Goal: Check status: Check status

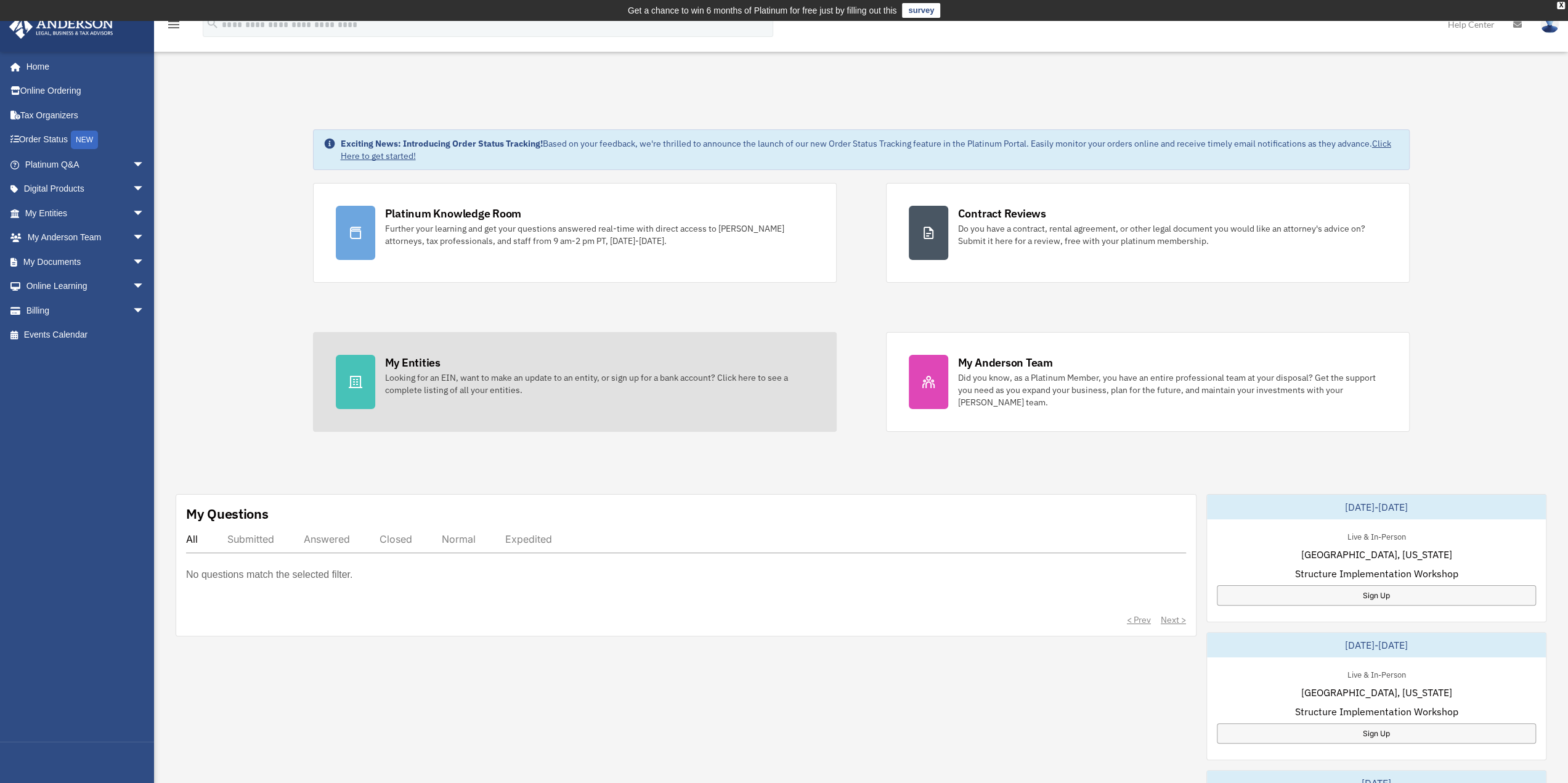
click at [358, 381] on icon at bounding box center [356, 382] width 15 height 15
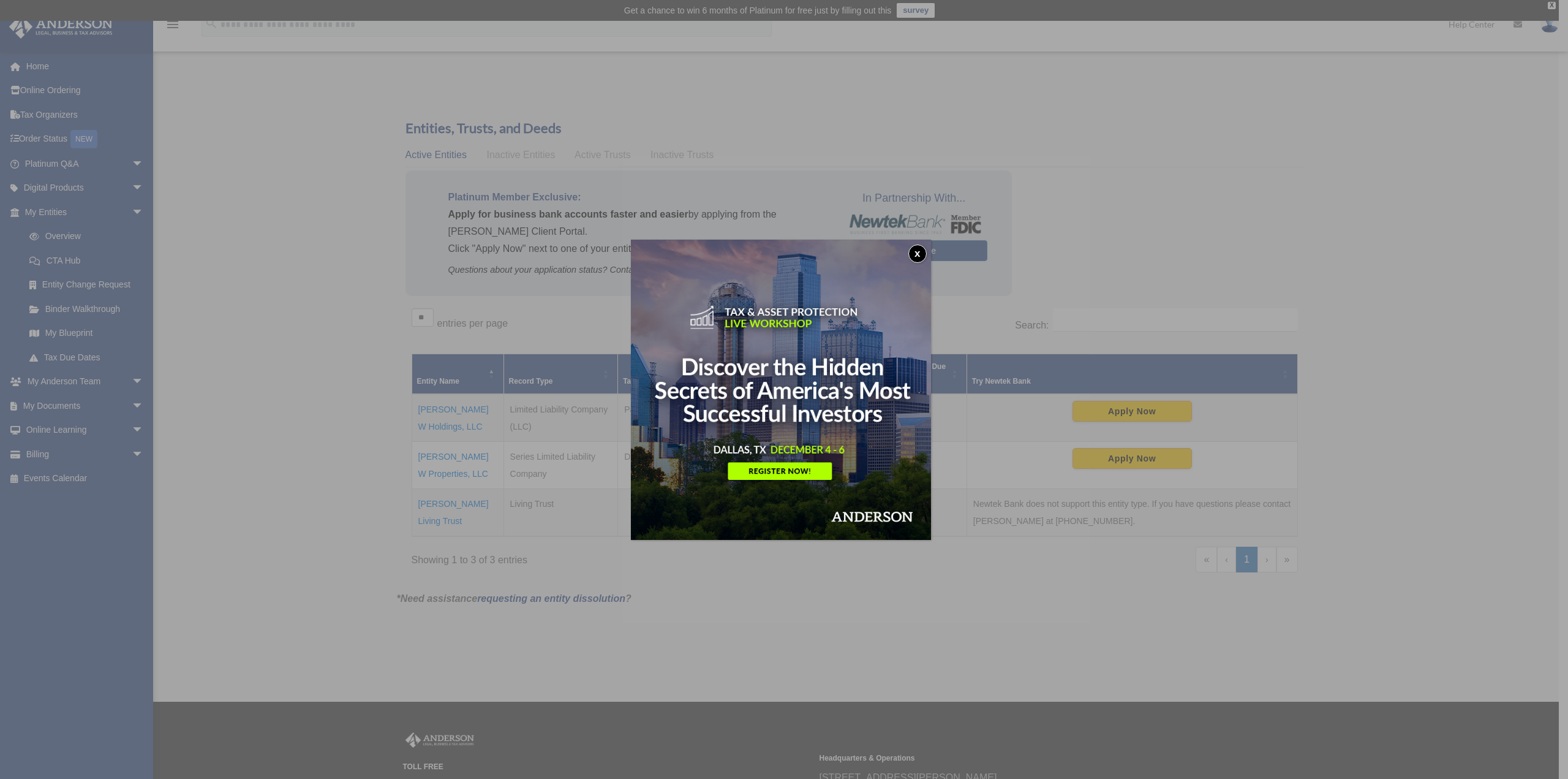
click at [919, 254] on button "x" at bounding box center [917, 253] width 18 height 18
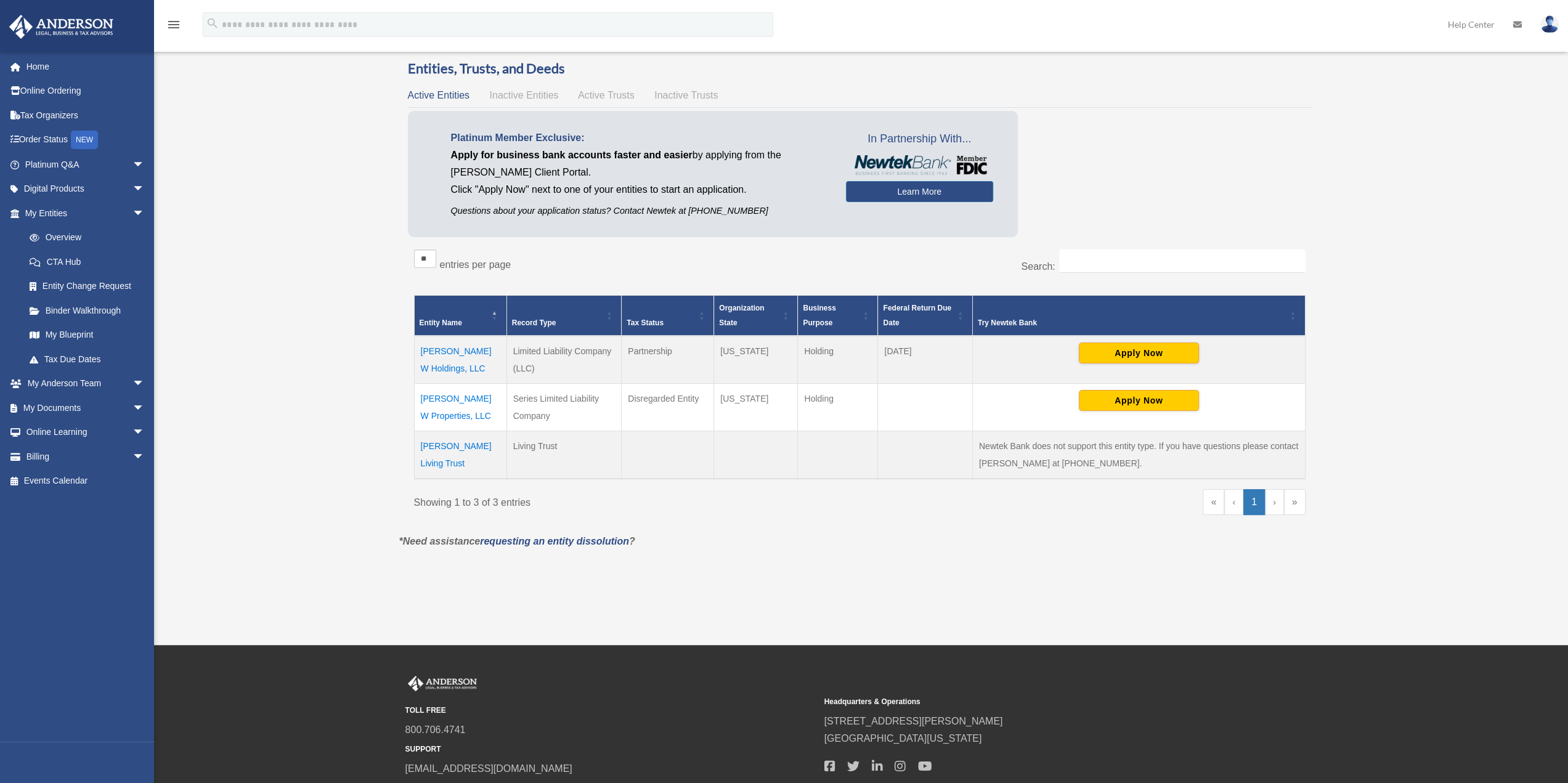
scroll to position [61, 0]
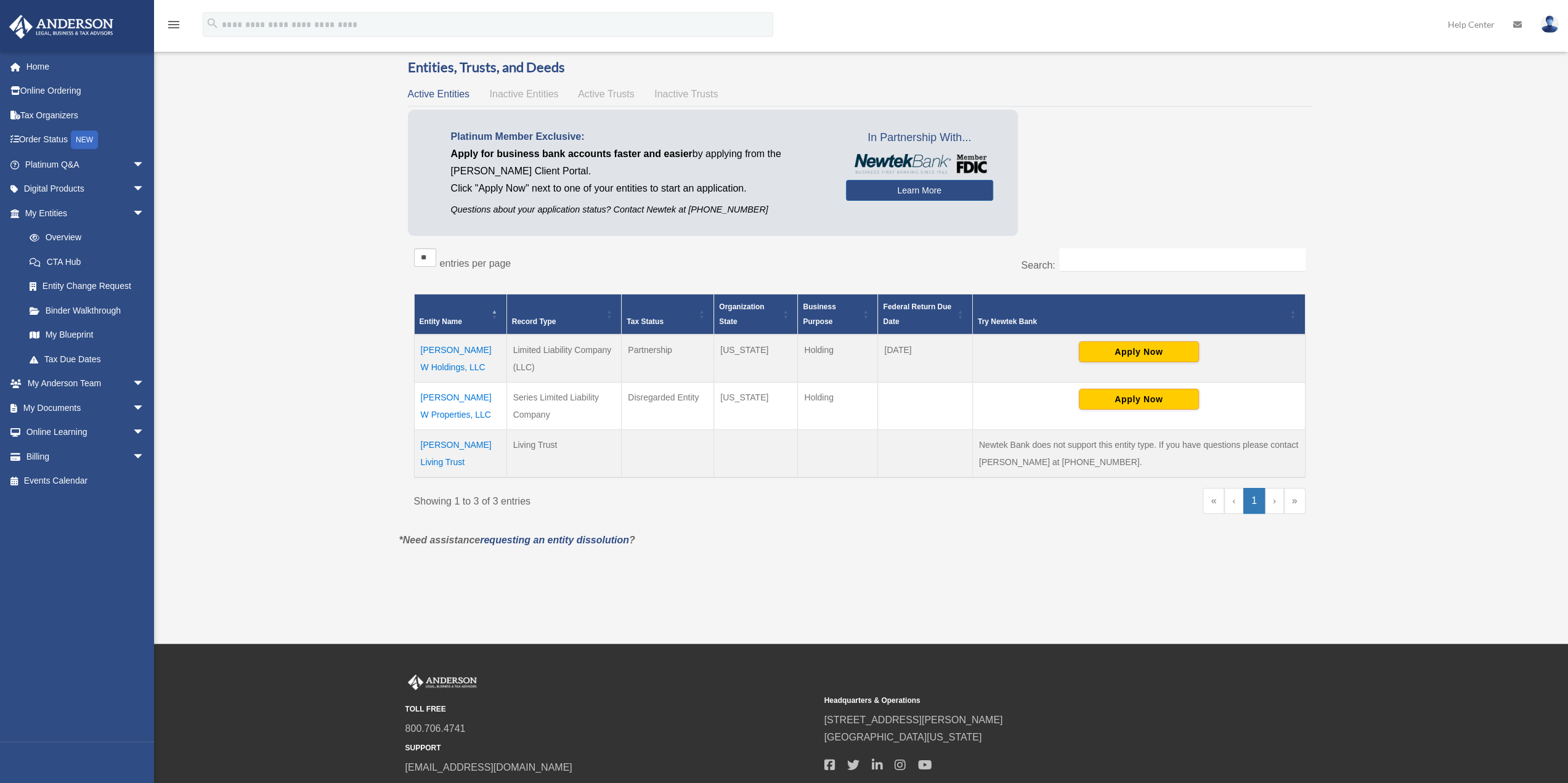
click at [455, 396] on td "[PERSON_NAME] W Properties, LLC" at bounding box center [460, 406] width 92 height 48
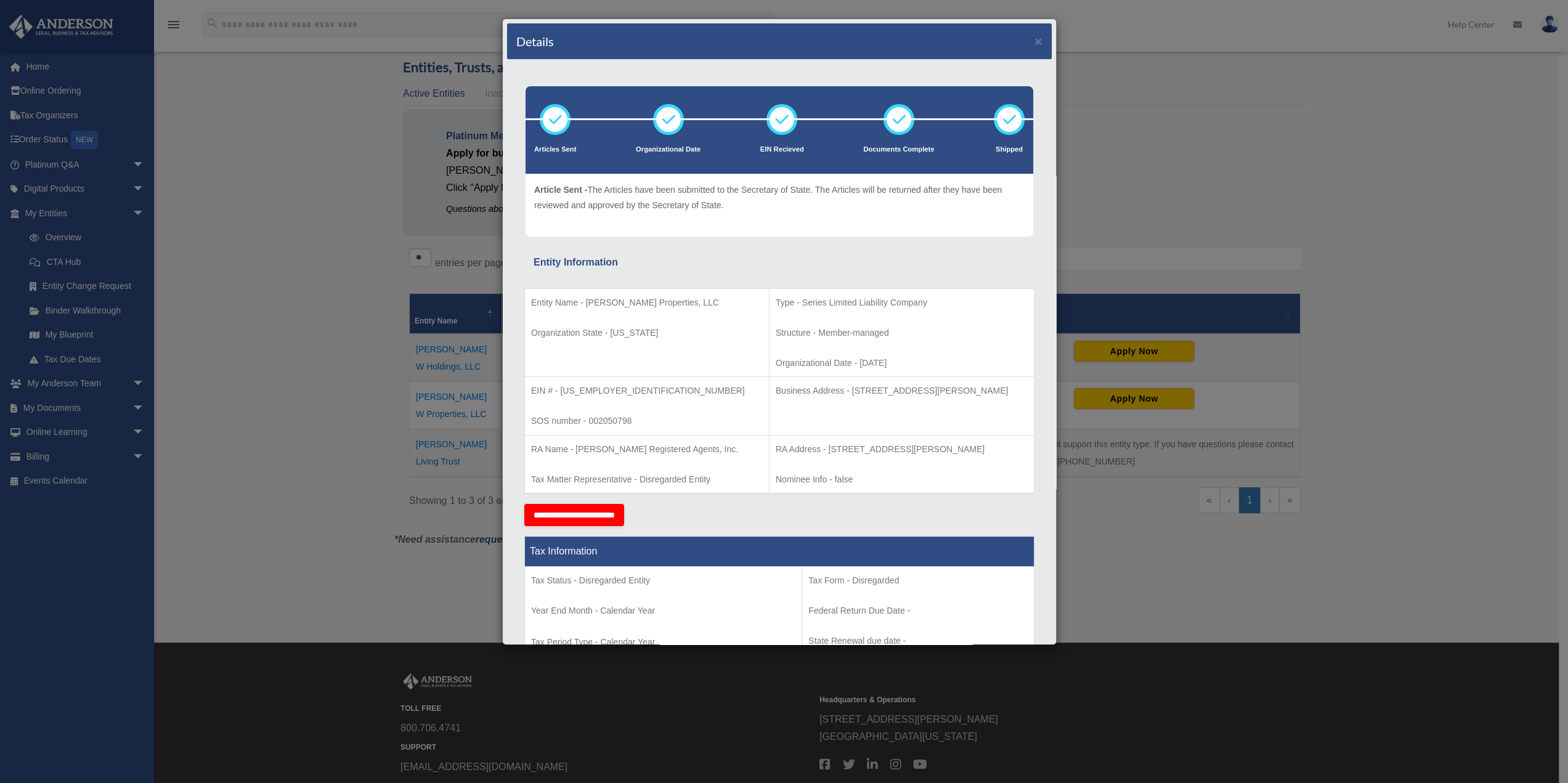
click at [290, 164] on div "Details × Articles Sent Organizational Date" at bounding box center [784, 391] width 1568 height 783
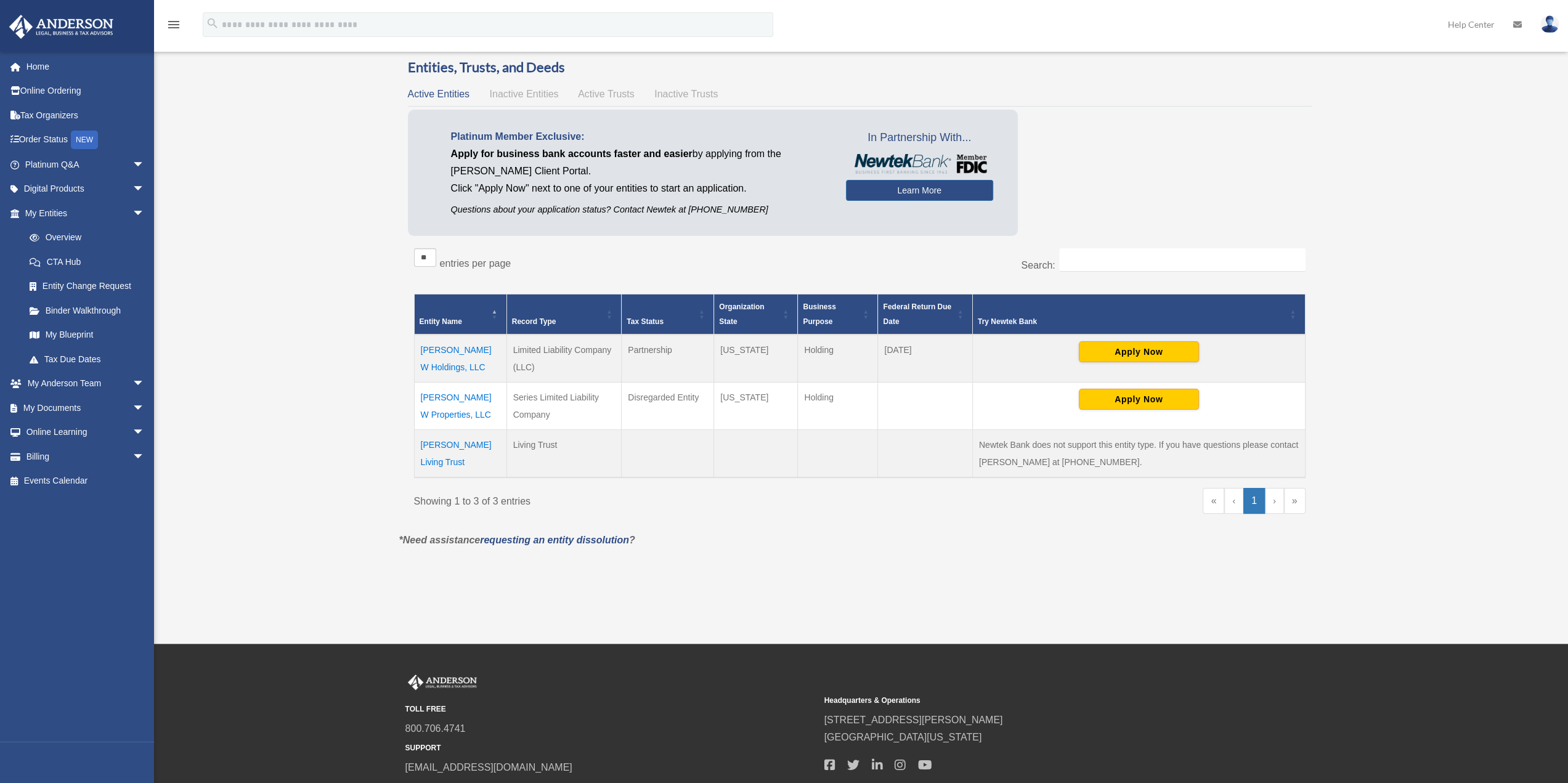
click at [460, 348] on td "[PERSON_NAME] W Holdings, LLC" at bounding box center [460, 358] width 92 height 48
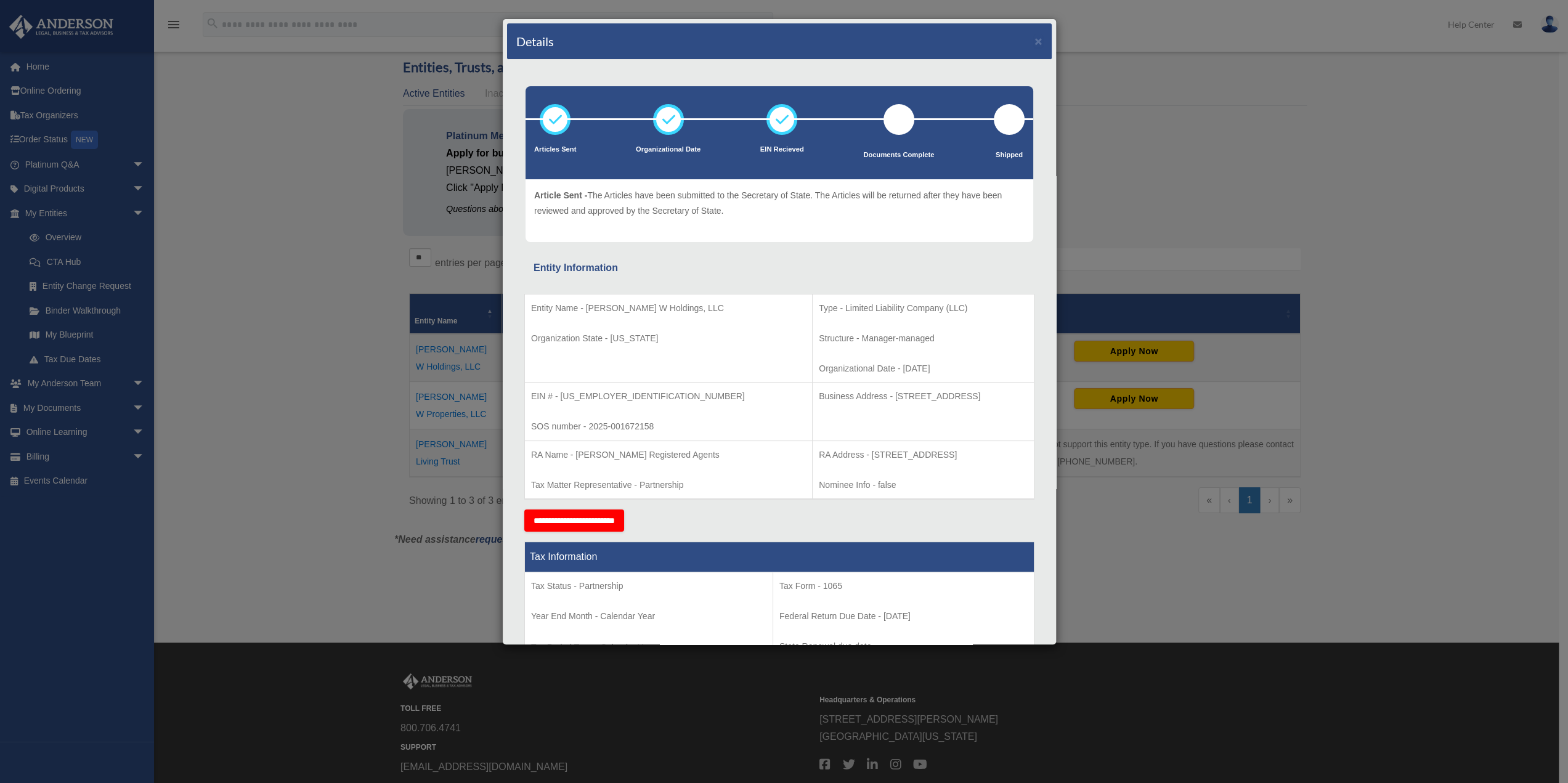
click at [346, 377] on div "Details × Articles Sent Organizational Date" at bounding box center [784, 391] width 1568 height 783
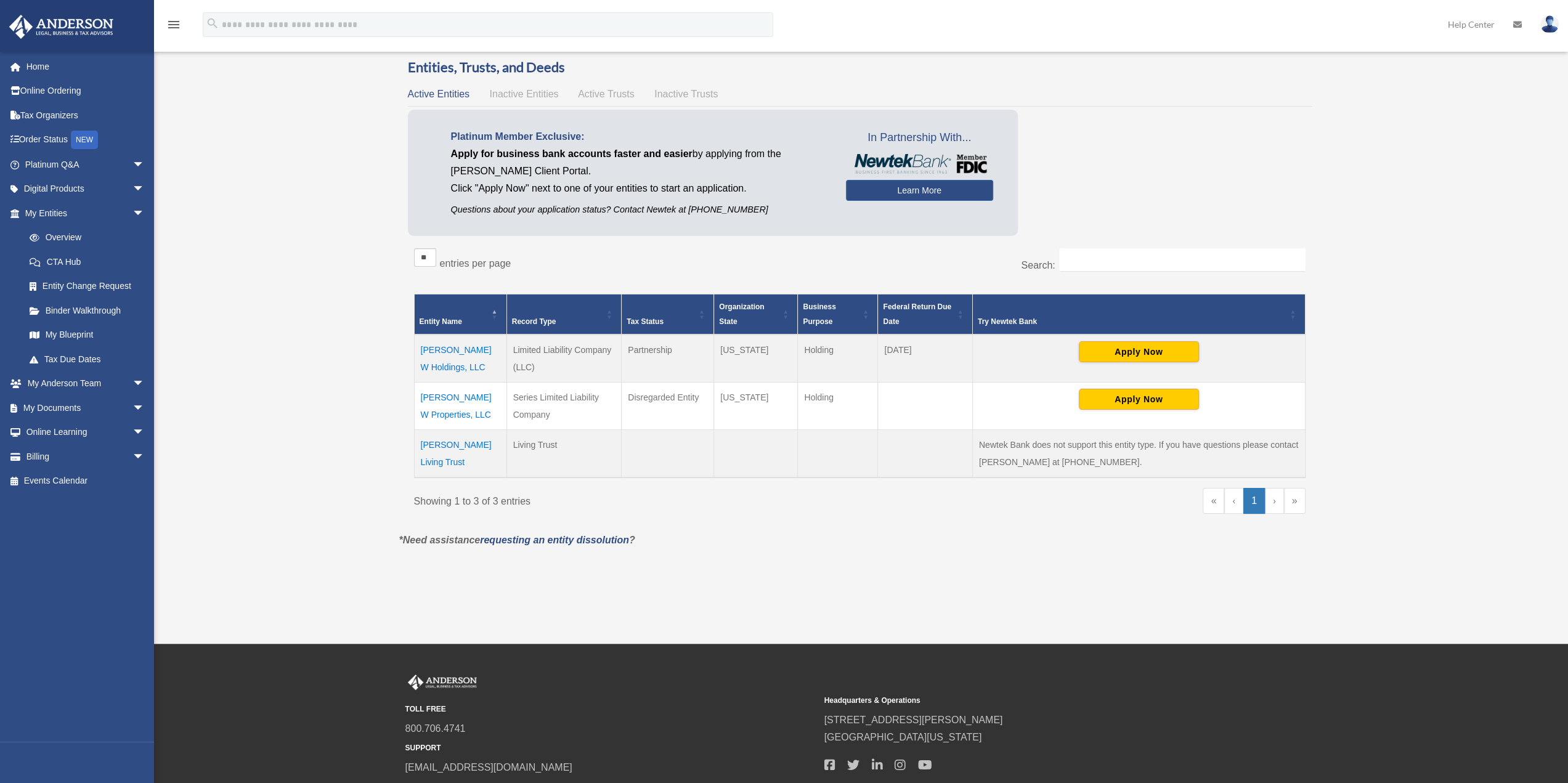
click at [452, 398] on td "[PERSON_NAME] W Properties, LLC" at bounding box center [460, 406] width 92 height 48
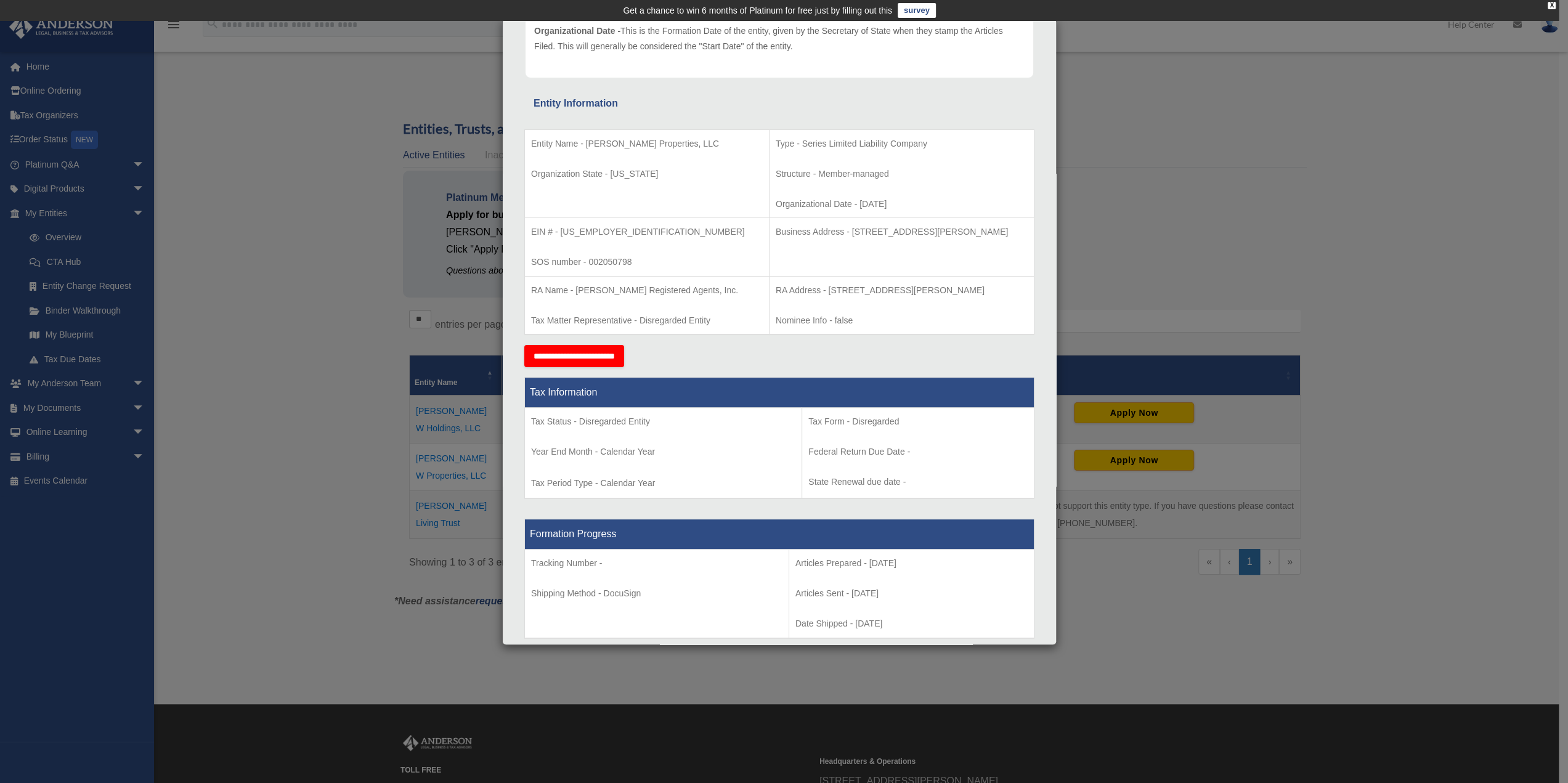
scroll to position [0, 0]
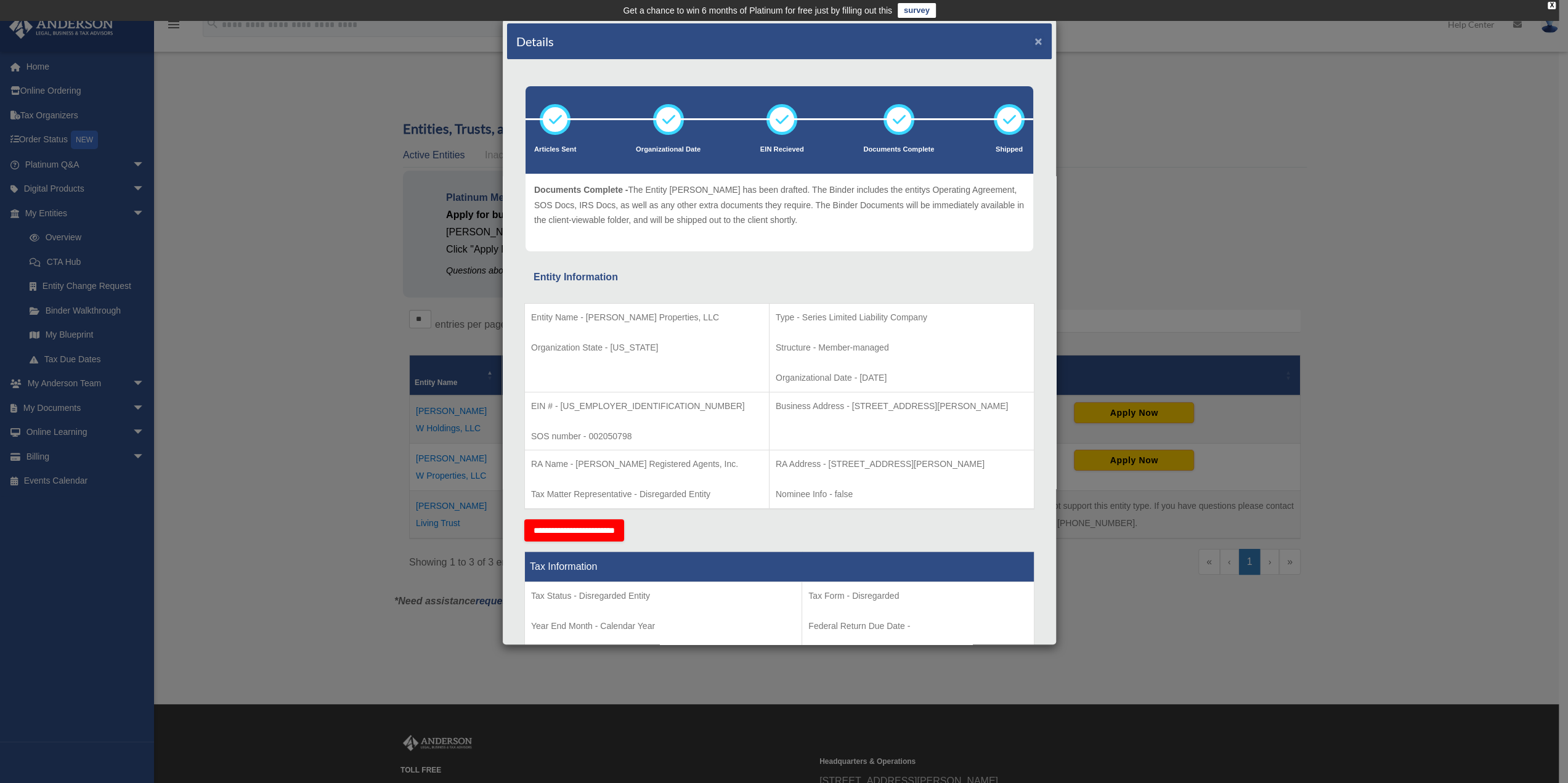
click at [1035, 39] on button "×" at bounding box center [1039, 41] width 8 height 13
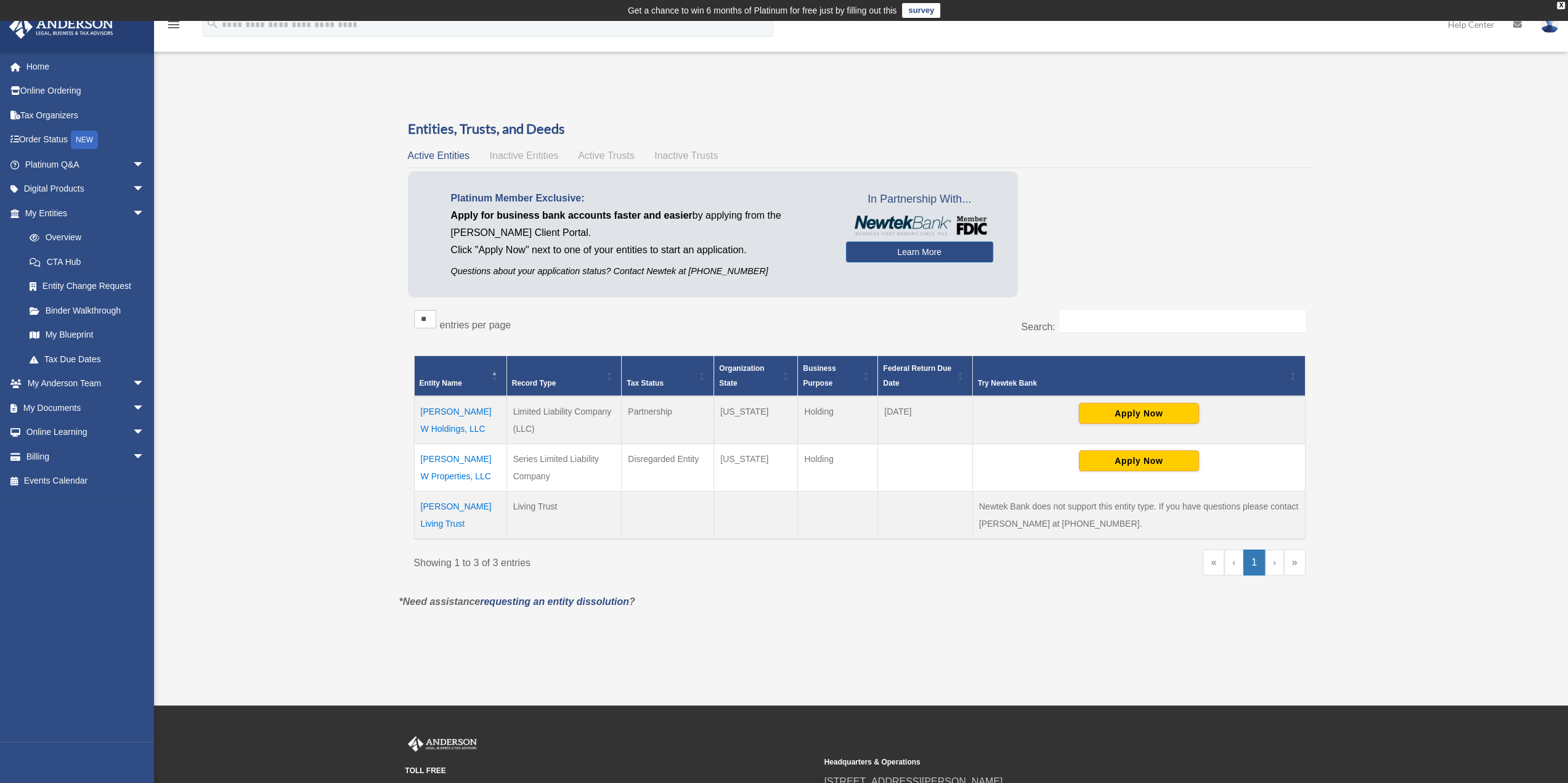
click at [469, 409] on td "[PERSON_NAME] W Holdings, LLC" at bounding box center [460, 420] width 92 height 48
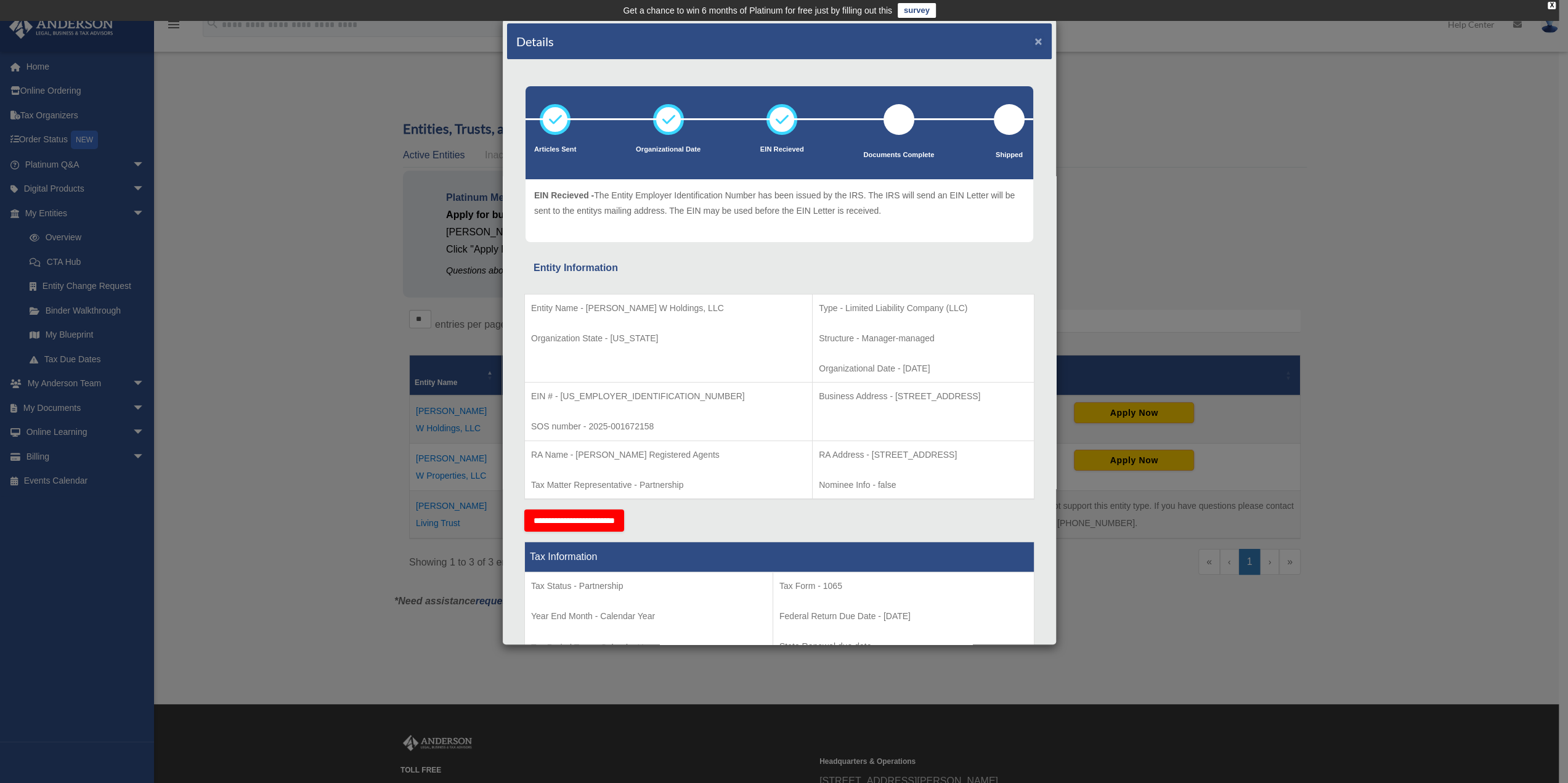
click at [1035, 40] on button "×" at bounding box center [1039, 41] width 8 height 13
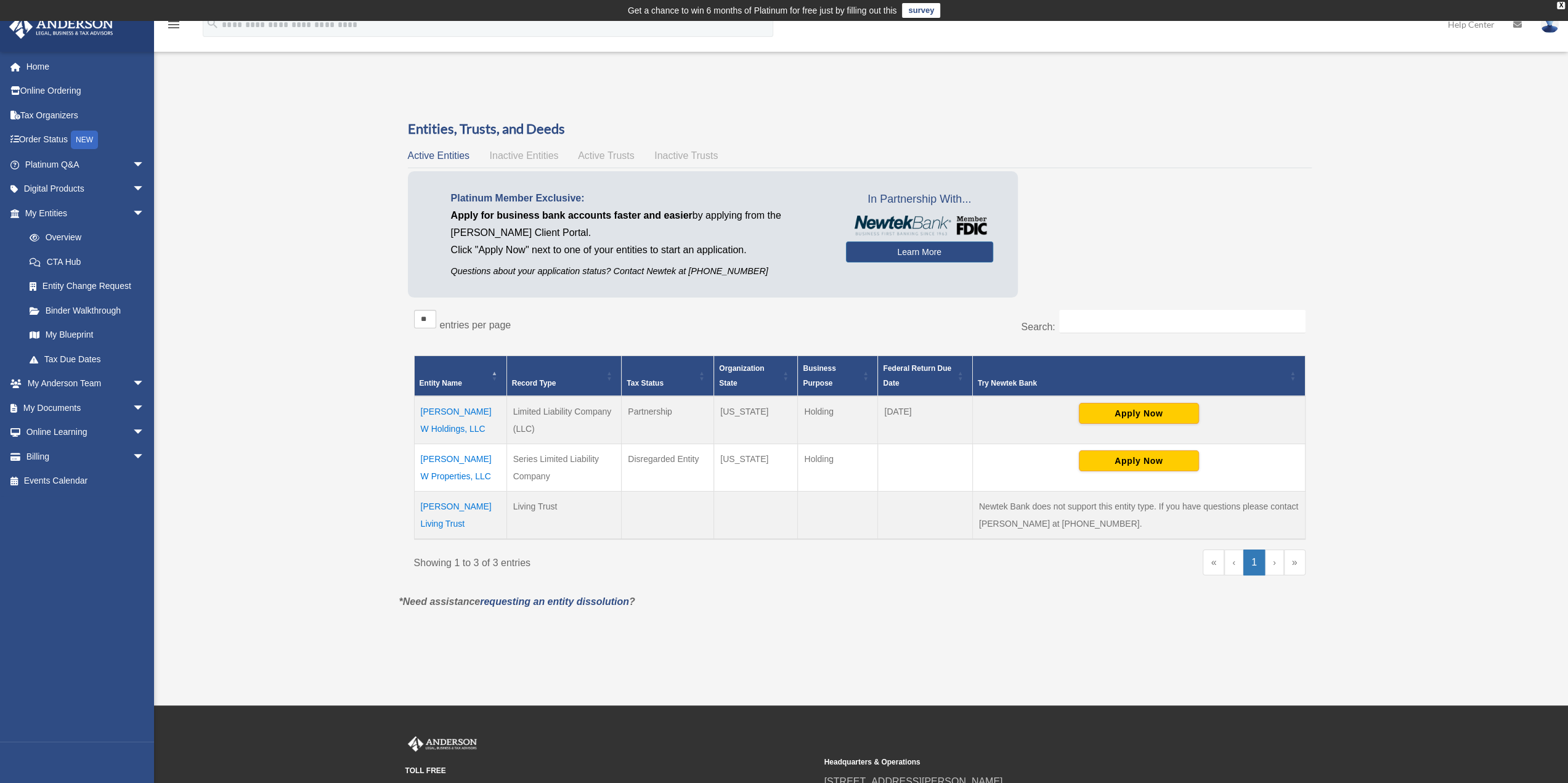
click at [471, 459] on td "[PERSON_NAME] W Properties, LLC" at bounding box center [460, 467] width 92 height 48
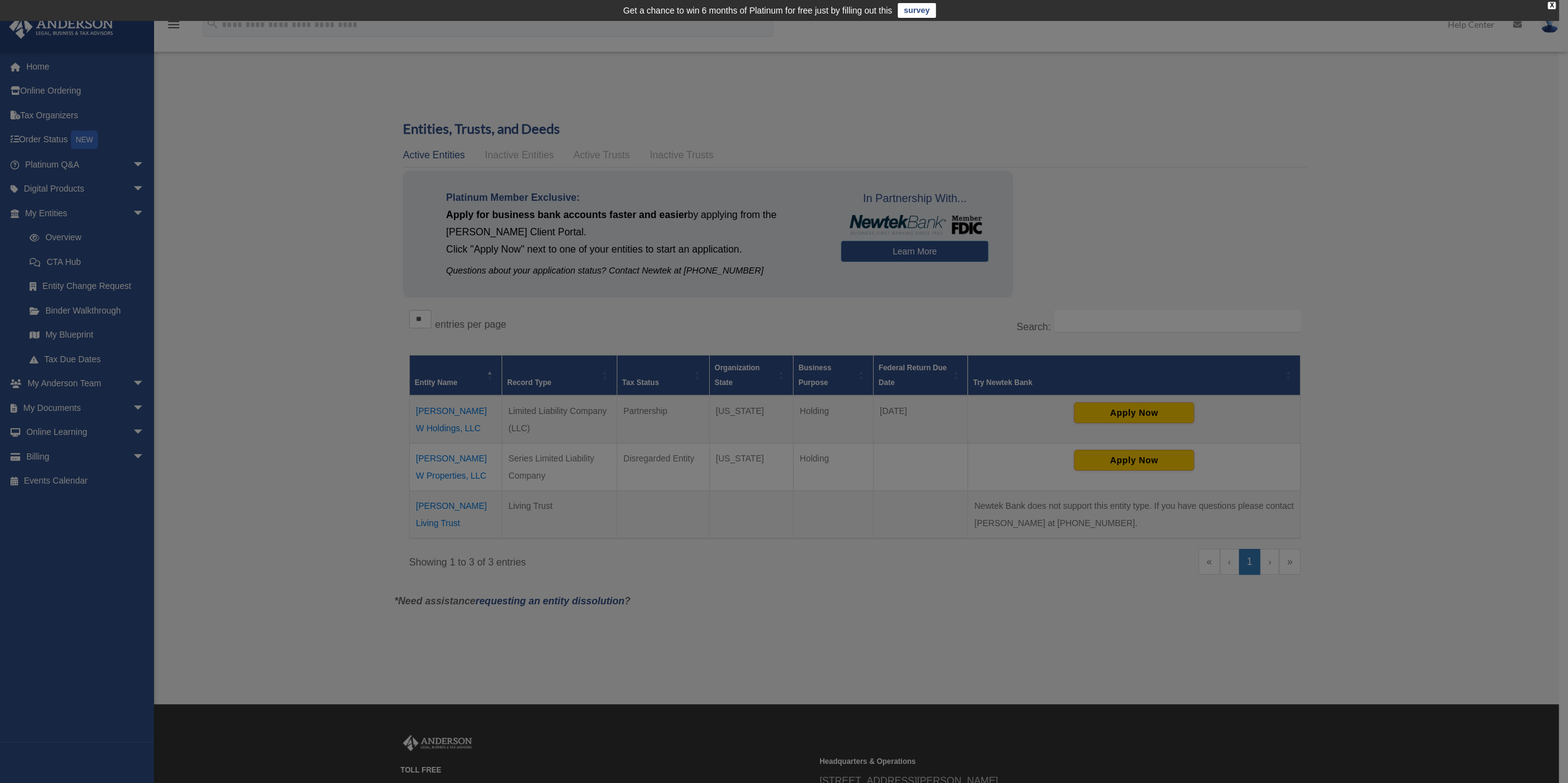
click at [471, 459] on body "X Get a chance to win 6 months of Platinum for free just by filling out this su…" at bounding box center [784, 467] width 1568 height 935
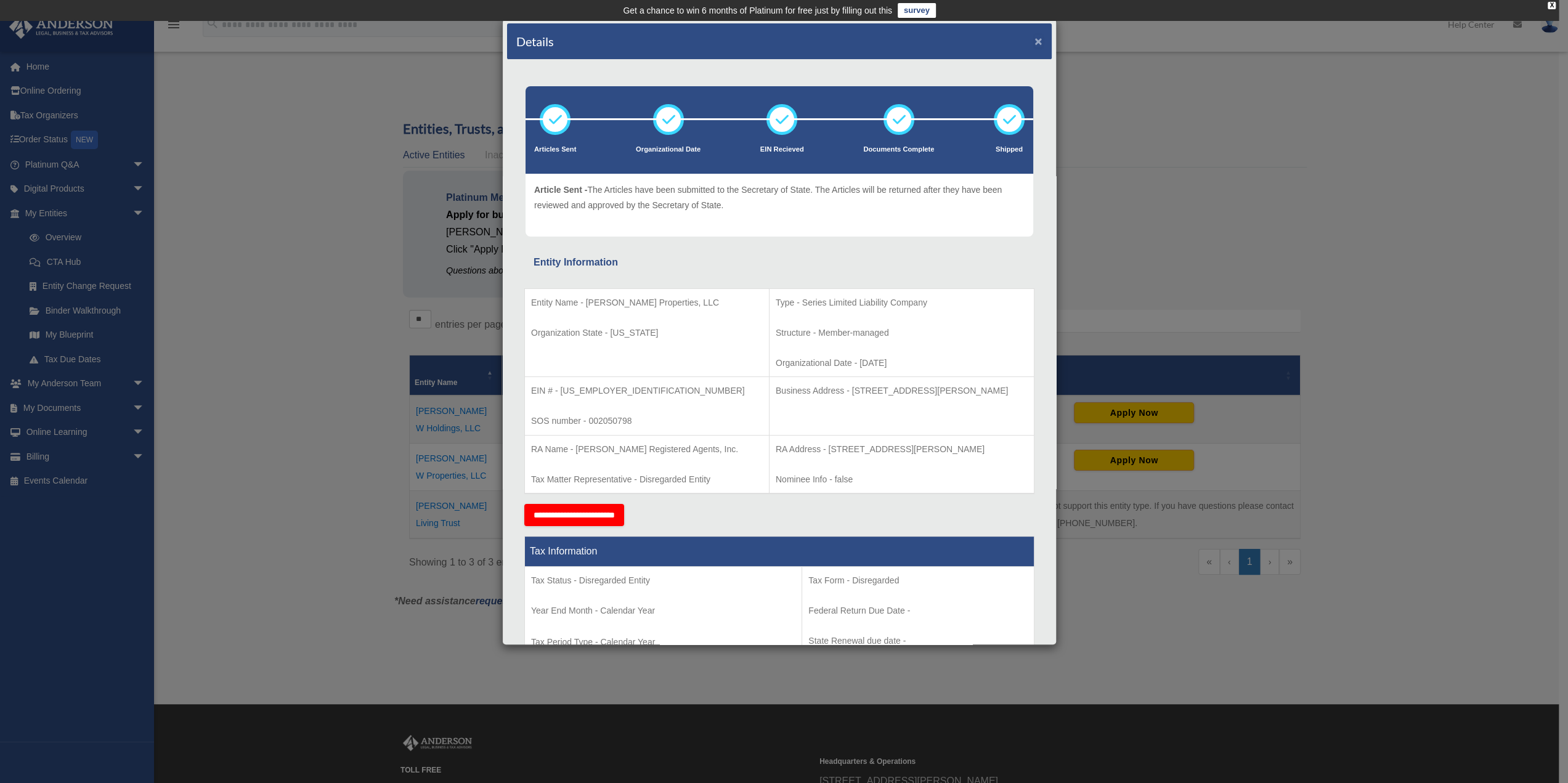
click at [1035, 39] on button "×" at bounding box center [1039, 41] width 8 height 13
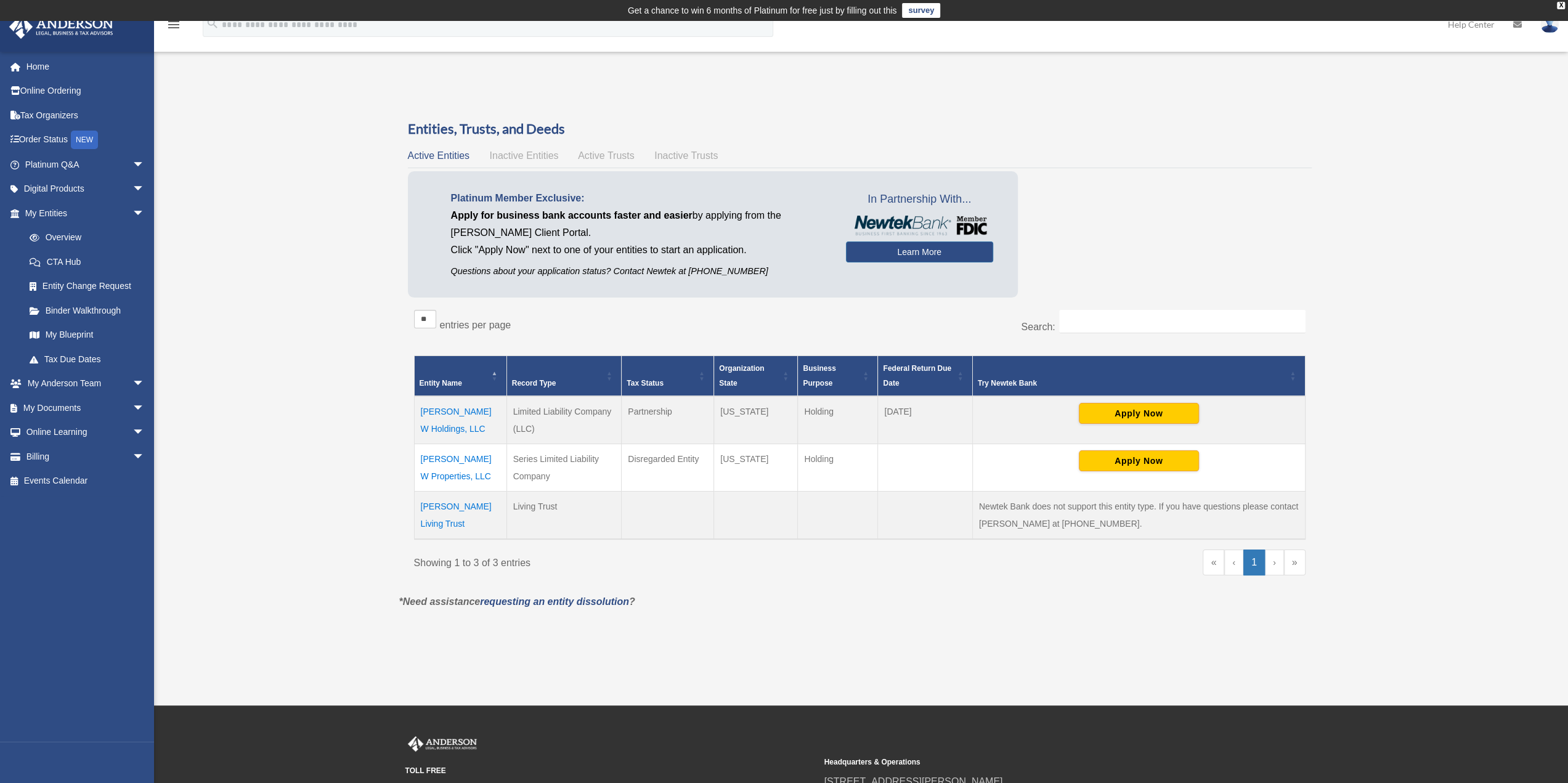
click at [464, 409] on td "[PERSON_NAME] W Holdings, LLC" at bounding box center [460, 420] width 92 height 48
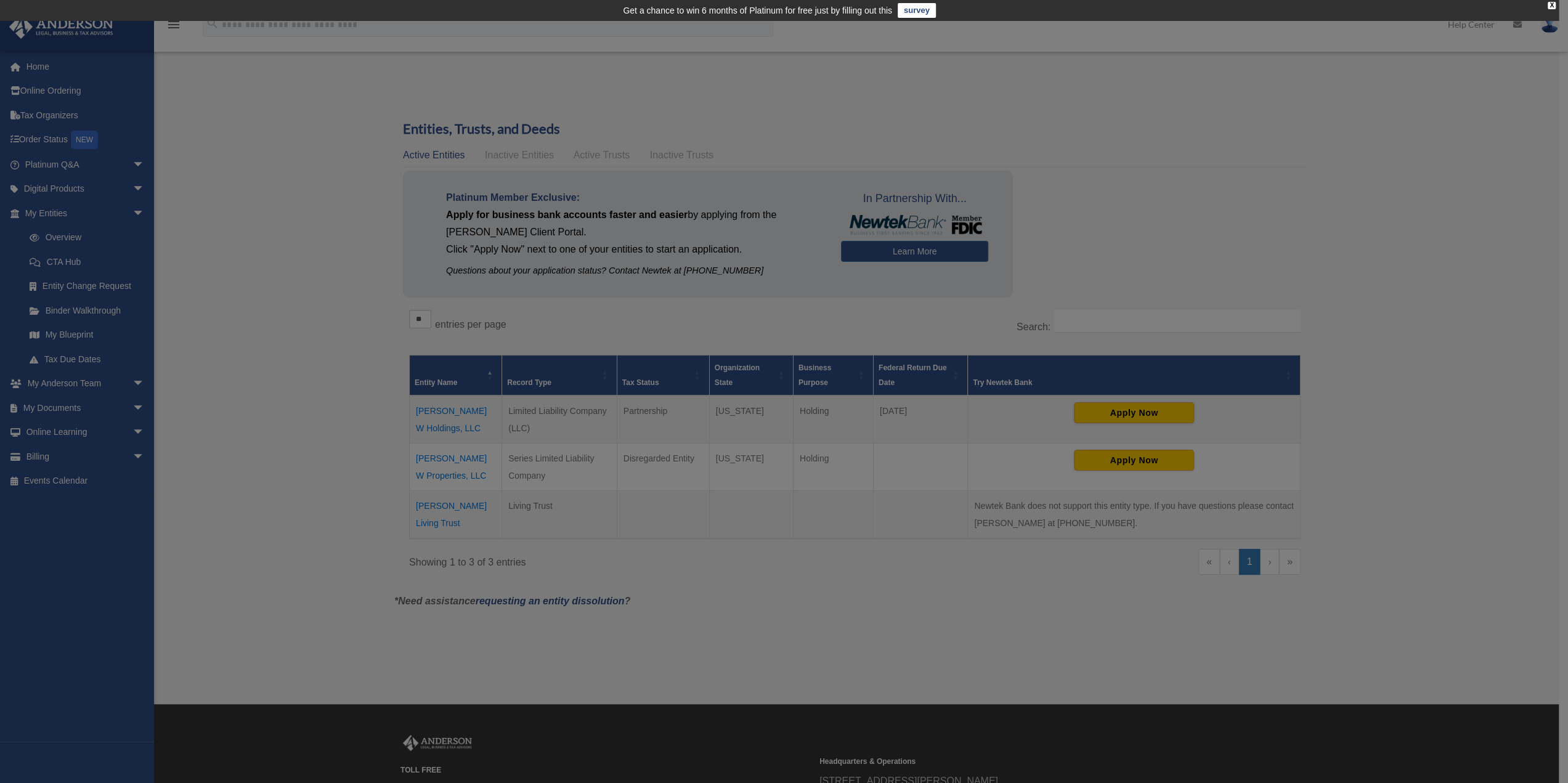
click at [464, 409] on body "X Get a chance to win 6 months of Platinum for free just by filling out this su…" at bounding box center [784, 467] width 1568 height 935
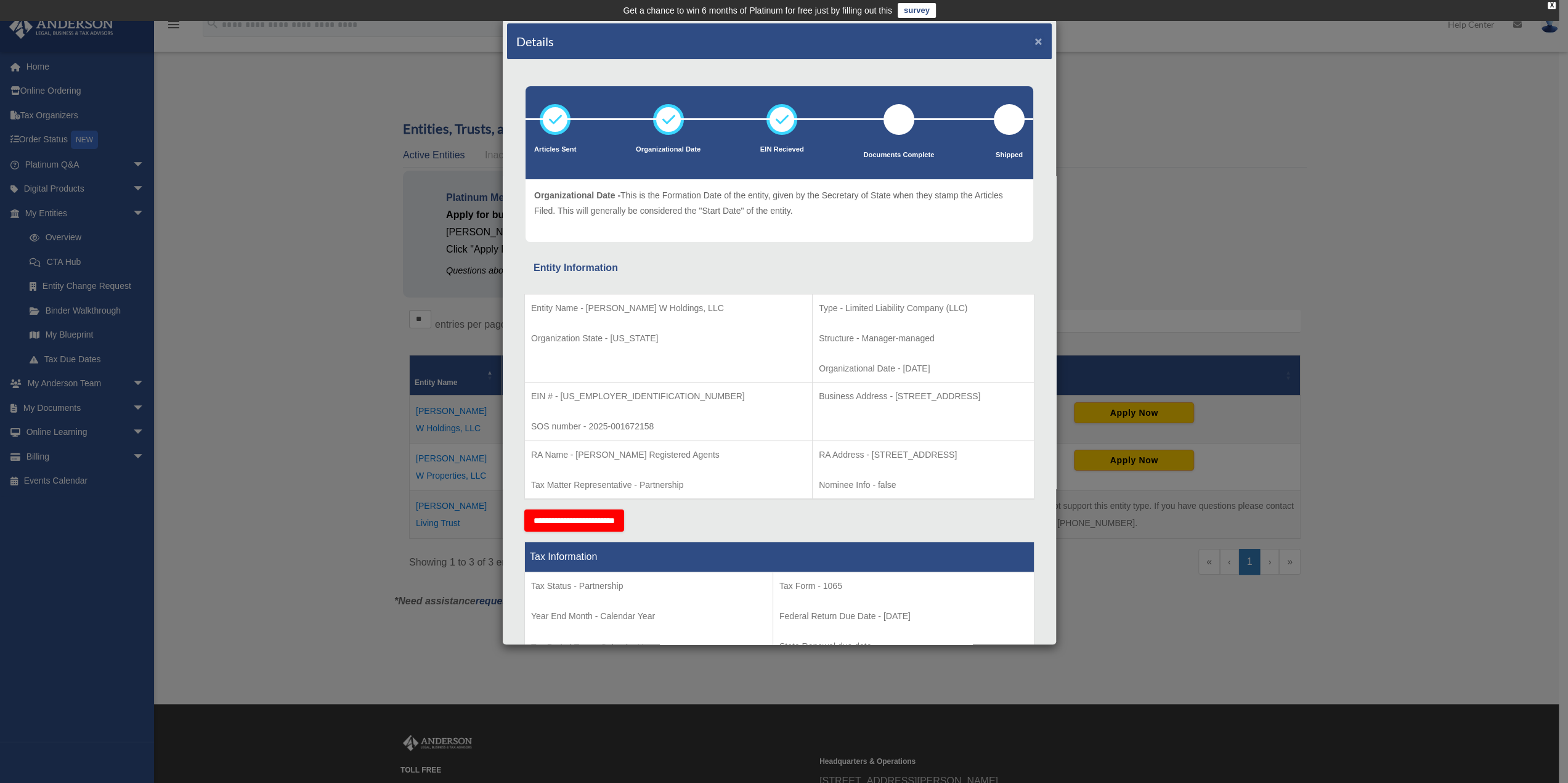
click at [1035, 39] on button "×" at bounding box center [1039, 41] width 8 height 13
